Goal: Task Accomplishment & Management: Manage account settings

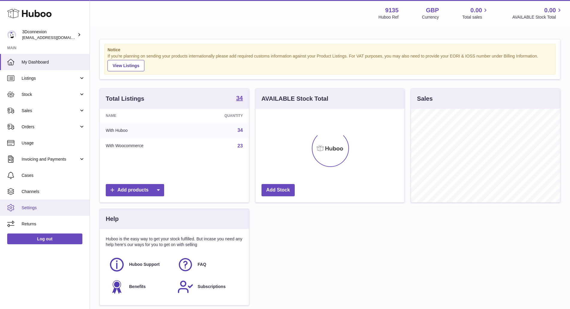
scroll to position [93, 149]
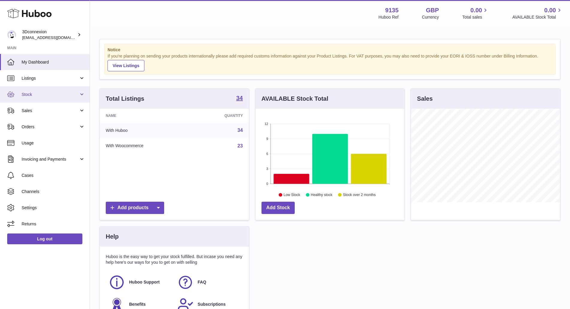
click at [31, 93] on span "Stock" at bounding box center [50, 95] width 57 height 6
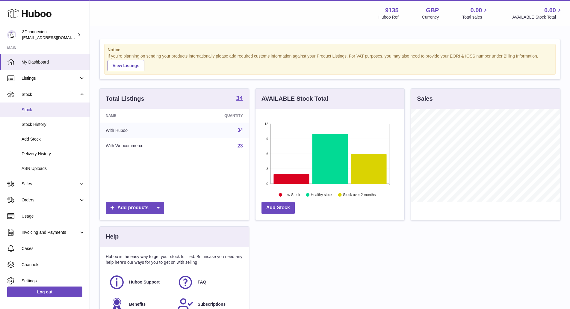
click at [25, 110] on span "Stock" at bounding box center [53, 110] width 63 height 6
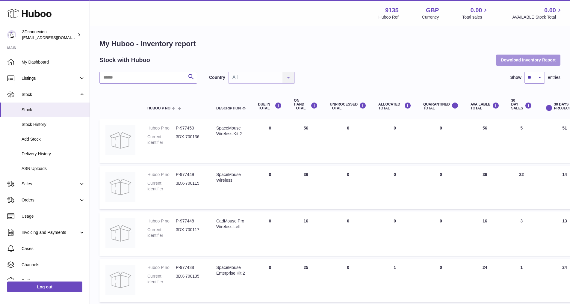
click at [543, 60] on button "Download Inventory Report" at bounding box center [528, 60] width 64 height 11
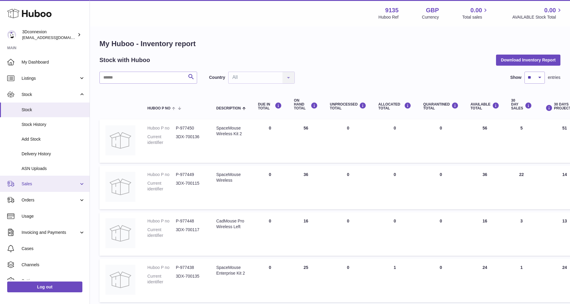
click at [31, 184] on span "Sales" at bounding box center [50, 184] width 57 height 6
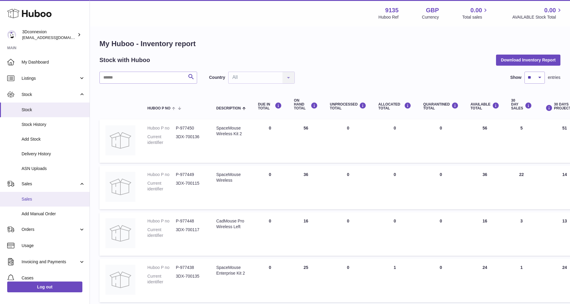
click at [32, 199] on span "Sales" at bounding box center [53, 199] width 63 height 6
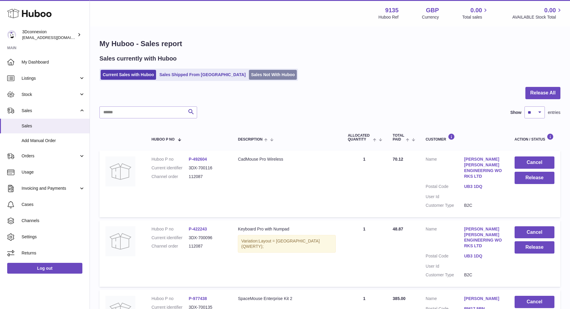
click at [249, 74] on link "Sales Not With Huboo" at bounding box center [273, 75] width 48 height 10
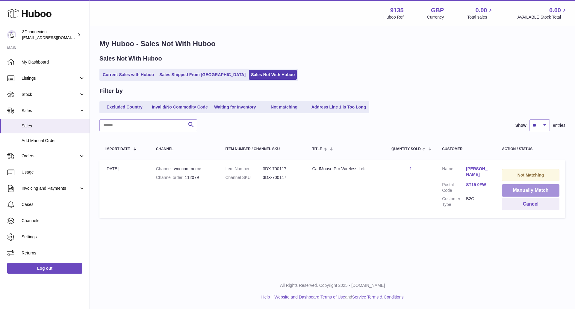
click at [536, 191] on button "Manually Match" at bounding box center [530, 190] width 57 height 12
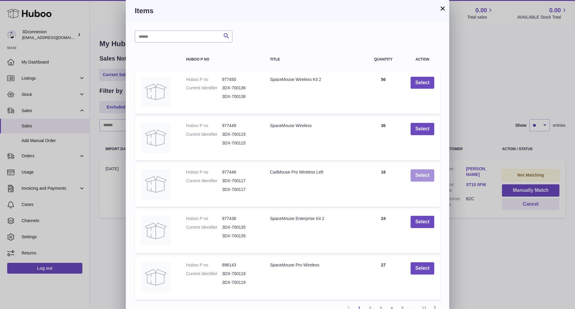
click at [423, 173] on button "Select" at bounding box center [423, 175] width 24 height 12
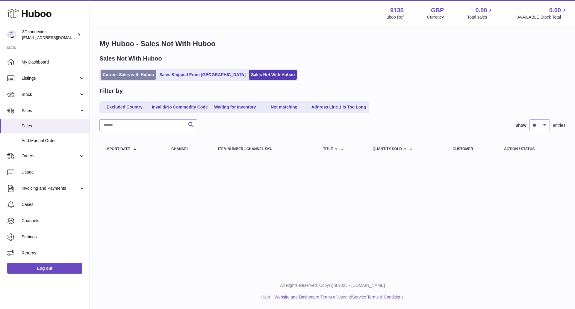
click at [131, 72] on link "Current Sales with Huboo" at bounding box center [128, 75] width 55 height 10
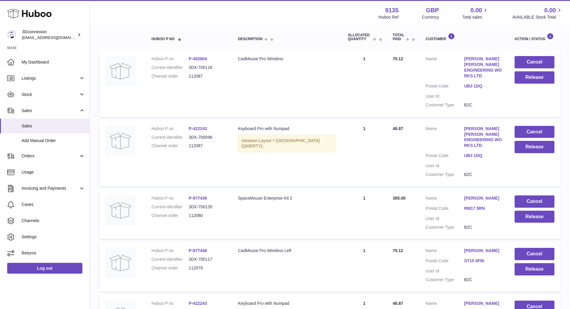
scroll to position [175, 0]
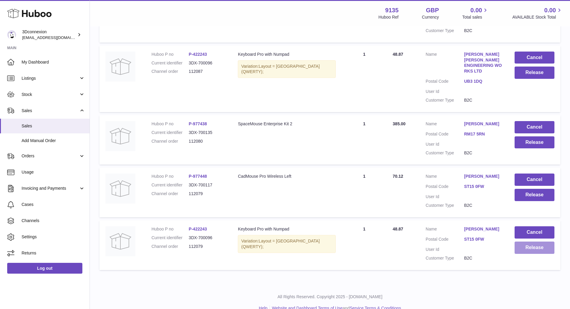
click at [530, 241] on button "Release" at bounding box center [534, 247] width 40 height 12
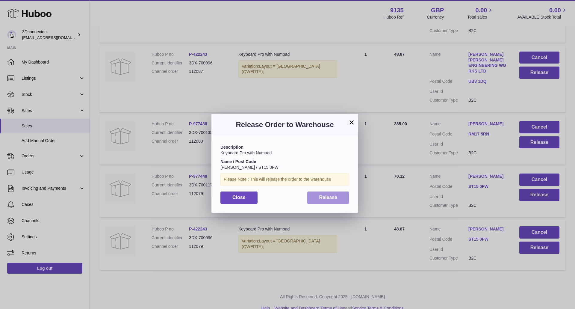
click at [328, 198] on span "Release" at bounding box center [328, 197] width 18 height 5
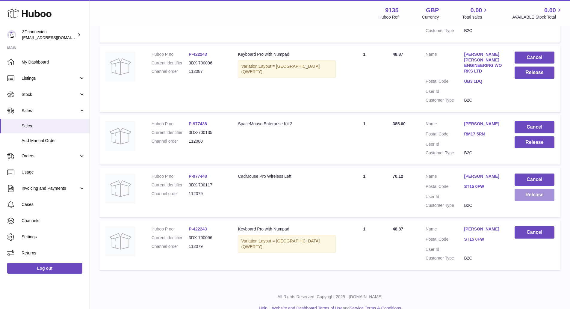
click at [537, 189] on button "Release" at bounding box center [534, 195] width 40 height 12
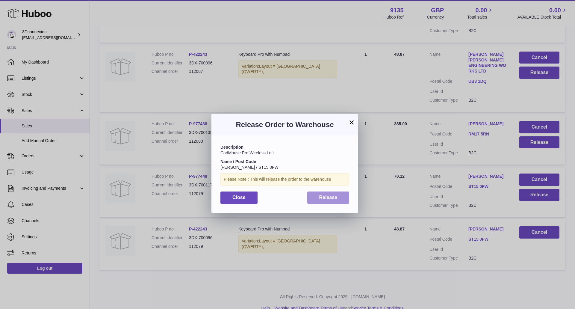
click at [326, 199] on span "Release" at bounding box center [328, 197] width 18 height 5
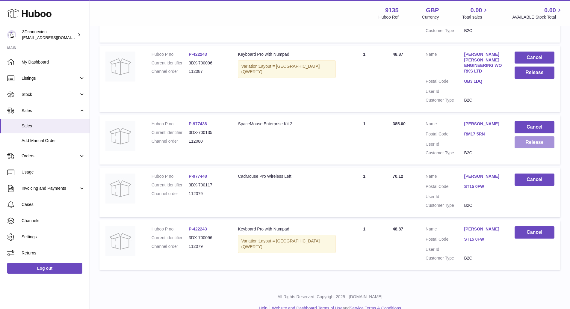
click at [528, 136] on button "Release" at bounding box center [534, 142] width 40 height 12
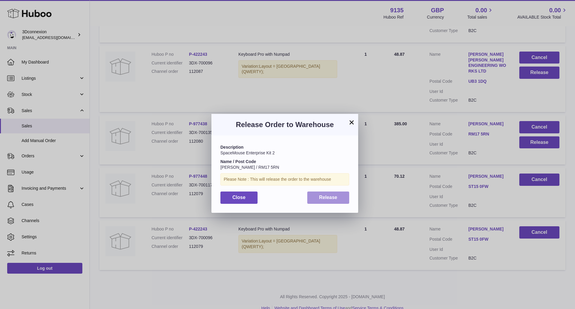
click at [333, 197] on span "Release" at bounding box center [328, 197] width 18 height 5
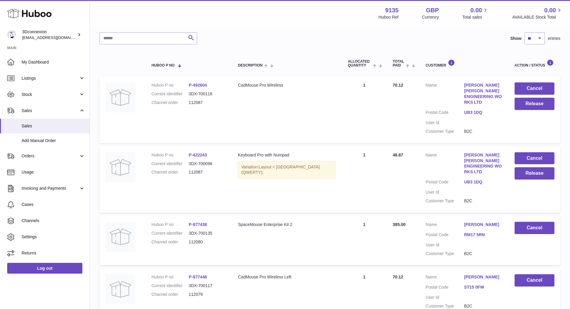
scroll to position [55, 0]
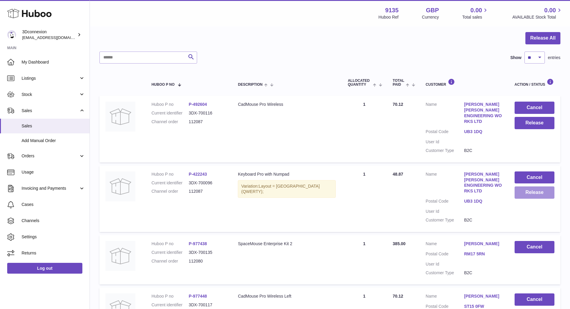
click at [525, 190] on button "Release" at bounding box center [534, 192] width 40 height 12
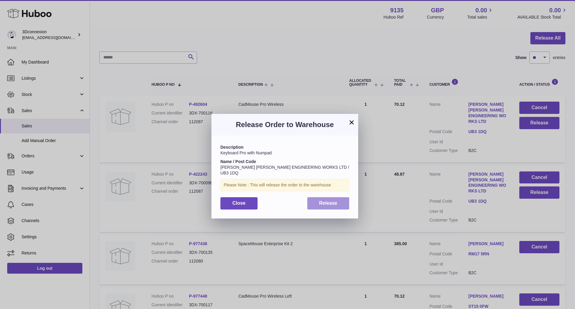
drag, startPoint x: 339, startPoint y: 198, endPoint x: 344, endPoint y: 198, distance: 5.7
click at [340, 198] on button "Release" at bounding box center [328, 203] width 42 height 12
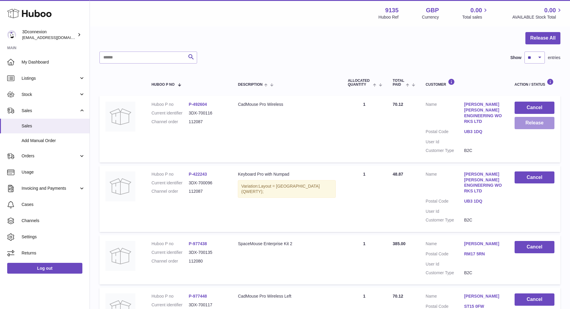
click at [538, 124] on button "Release" at bounding box center [534, 123] width 40 height 12
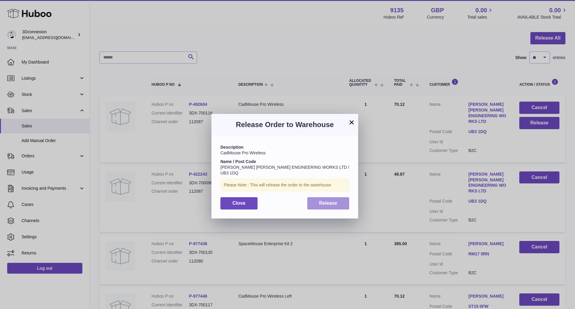
click at [319, 200] on span "Release" at bounding box center [328, 202] width 18 height 5
